Goal: Download file/media

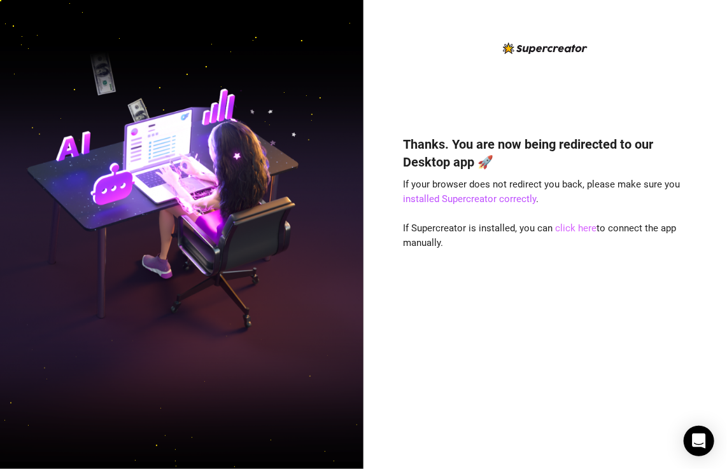
click at [565, 230] on link "click here" at bounding box center [575, 228] width 41 height 11
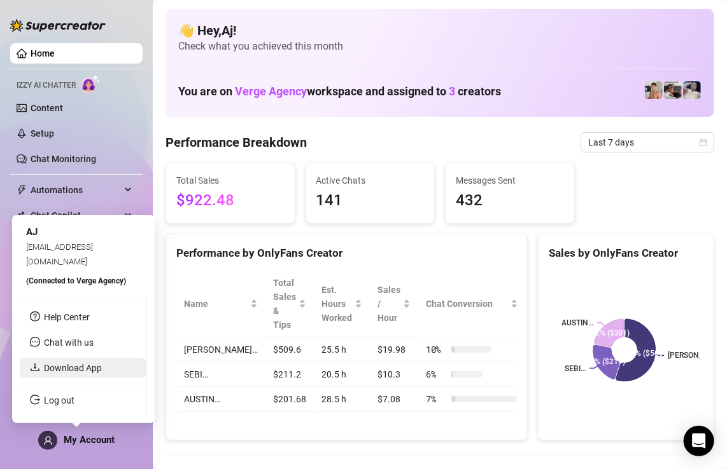
click at [69, 373] on link "Download App" at bounding box center [73, 368] width 58 height 10
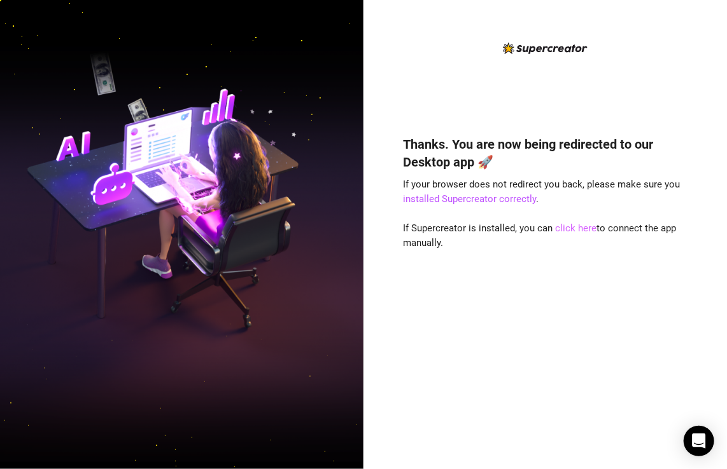
click at [563, 229] on link "click here" at bounding box center [575, 228] width 41 height 11
click at [567, 227] on link "click here" at bounding box center [575, 228] width 41 height 11
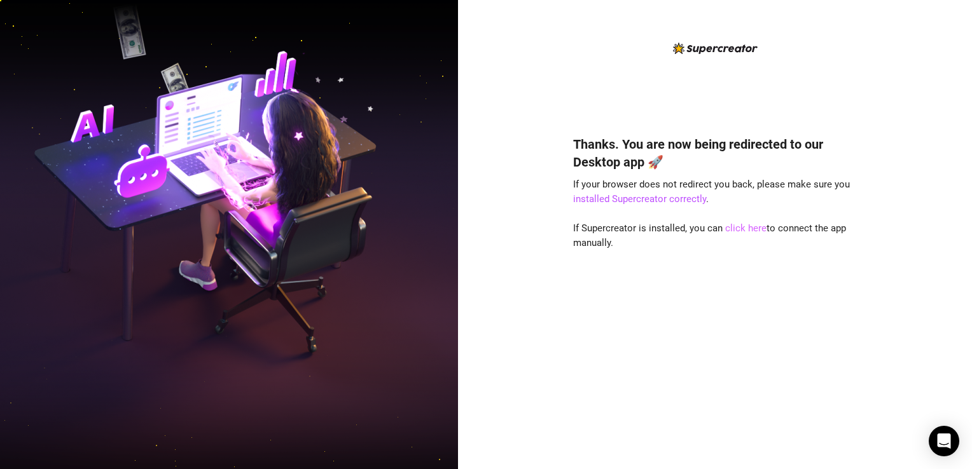
click at [739, 229] on link "click here" at bounding box center [745, 228] width 41 height 11
